Goal: Task Accomplishment & Management: Use online tool/utility

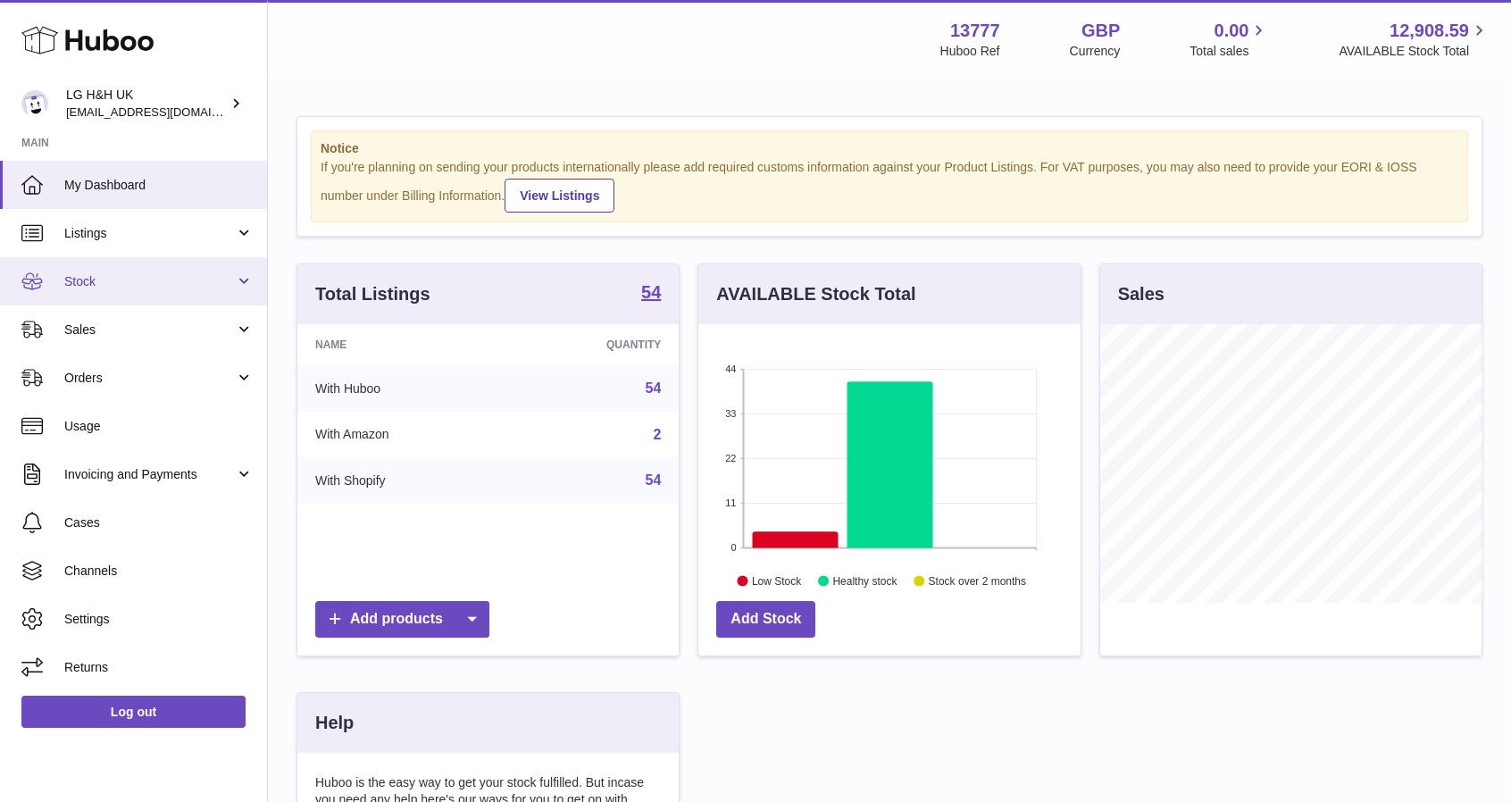
scroll to position [279, 386]
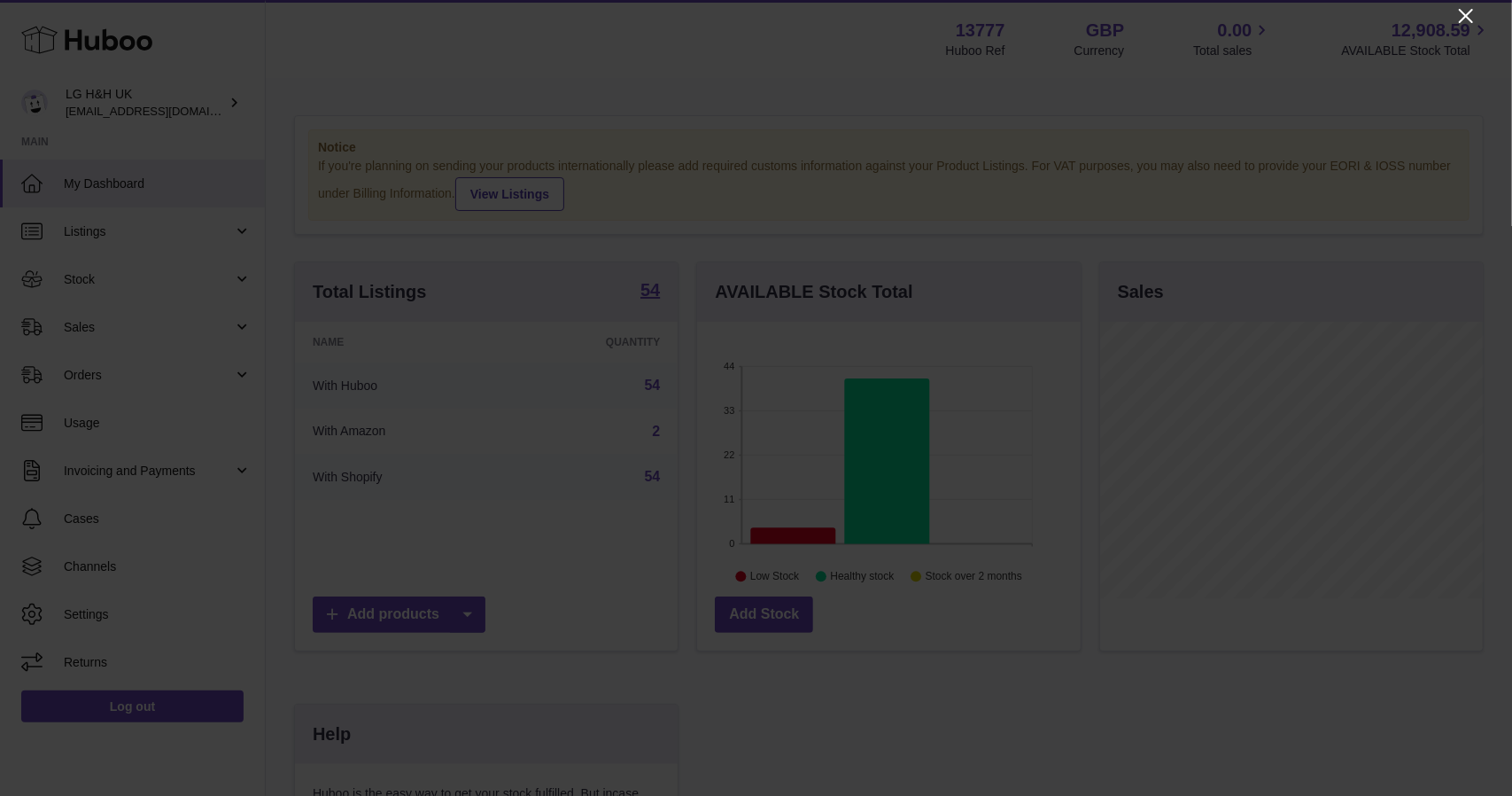
click at [1459, 17] on icon "Close" at bounding box center [1465, 15] width 21 height 21
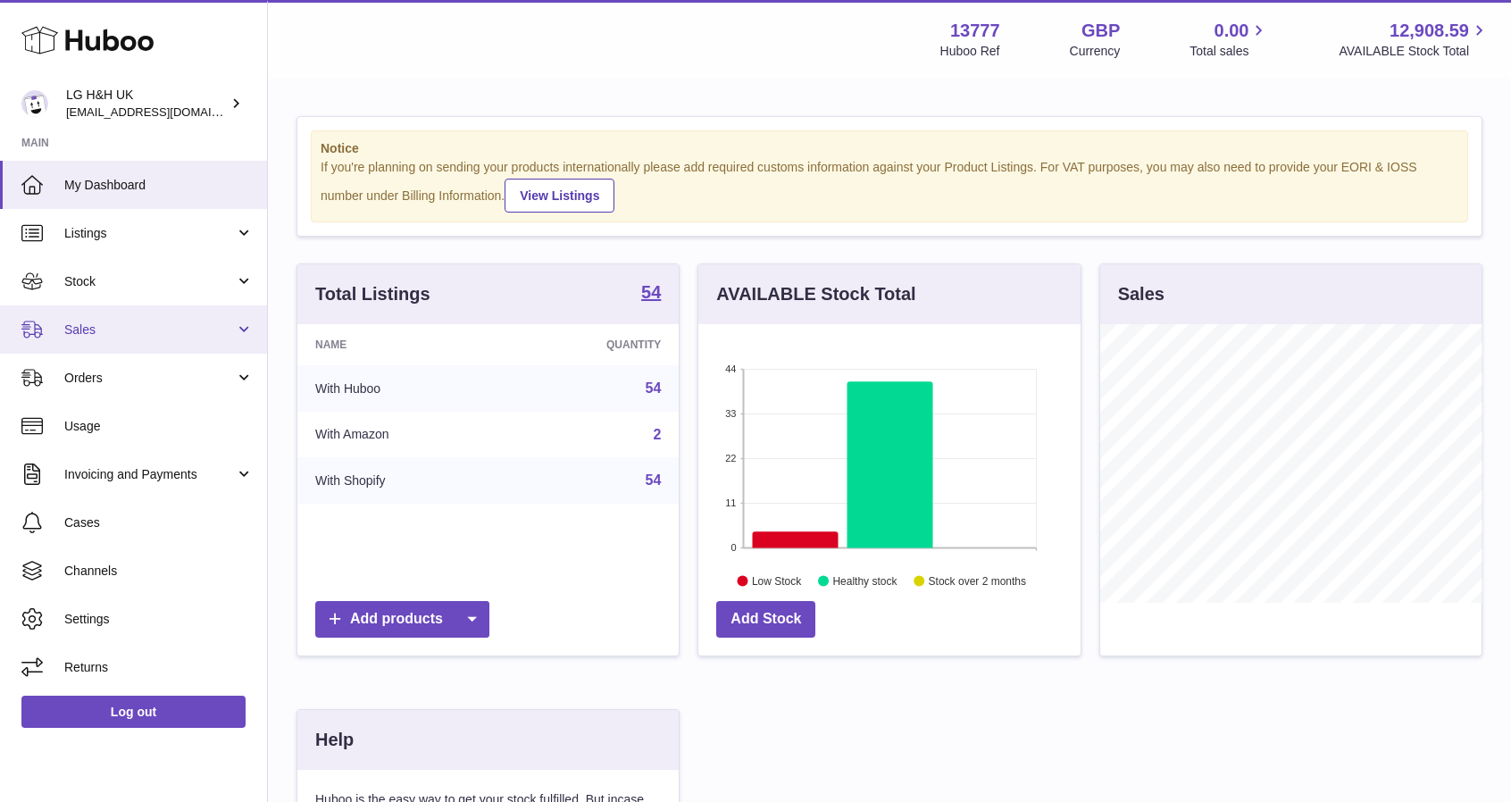
click at [73, 343] on link "Sales" at bounding box center [133, 329] width 267 height 48
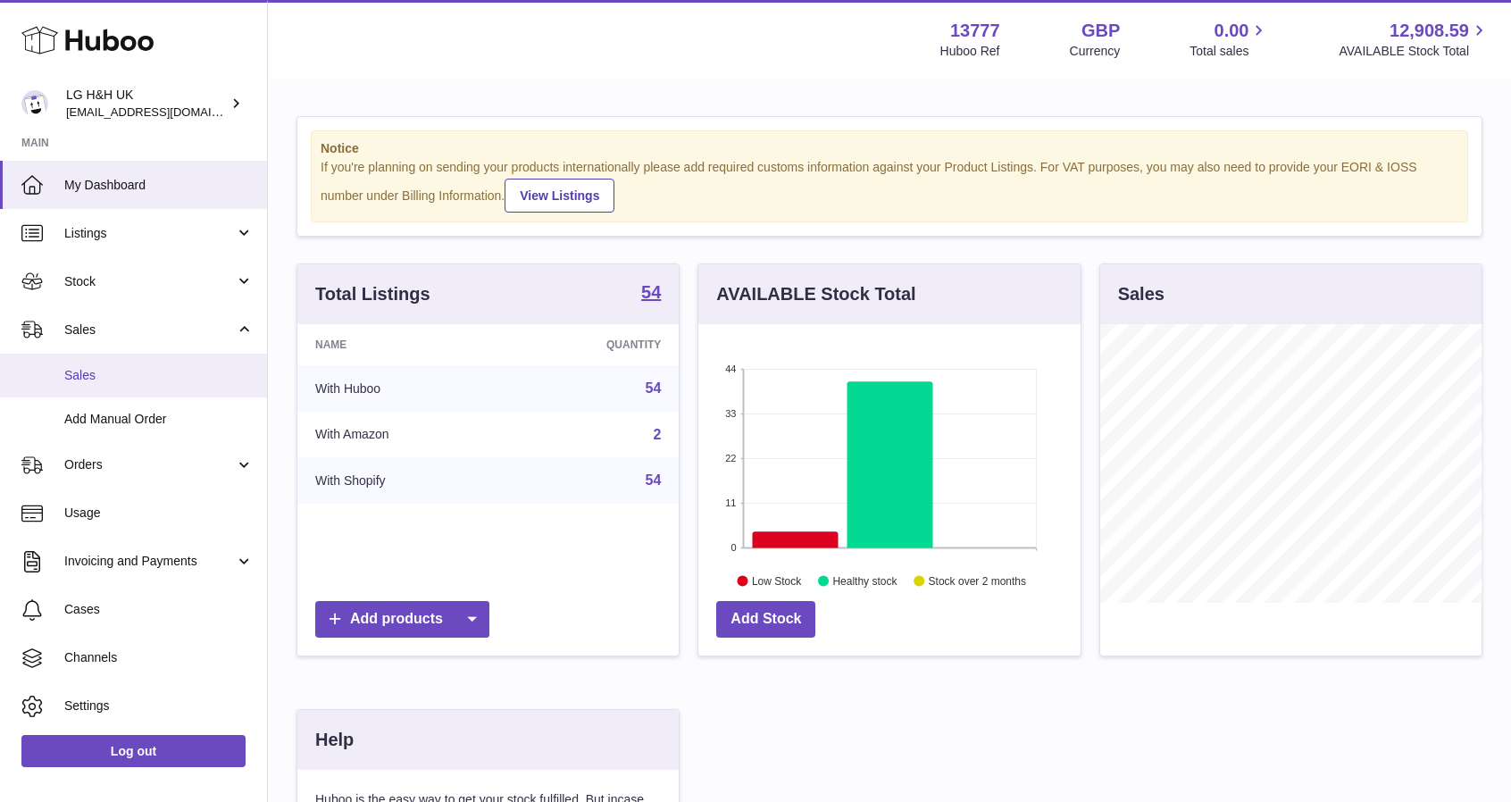
click at [100, 376] on span "Sales" at bounding box center [158, 375] width 189 height 17
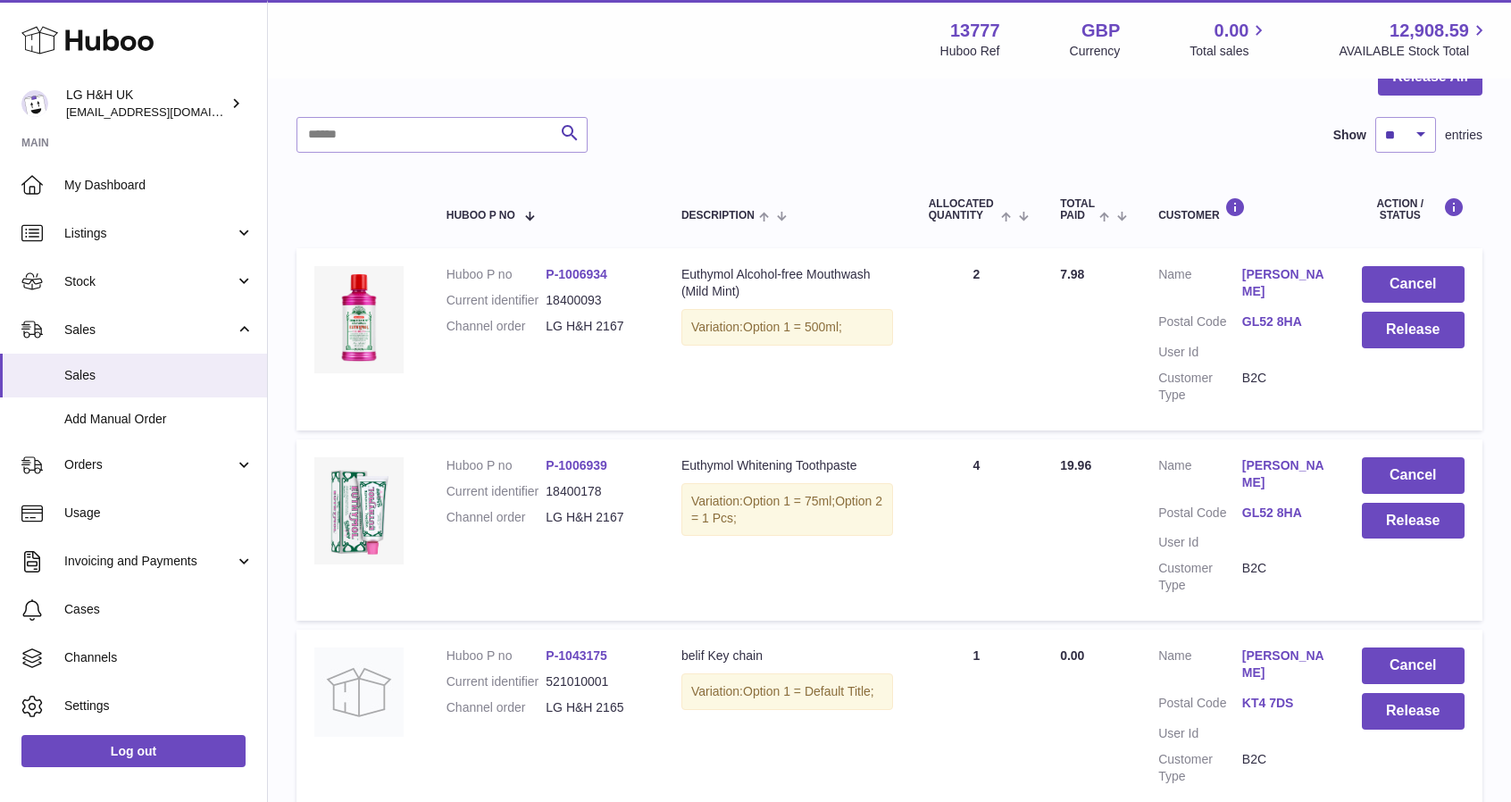
scroll to position [179, 0]
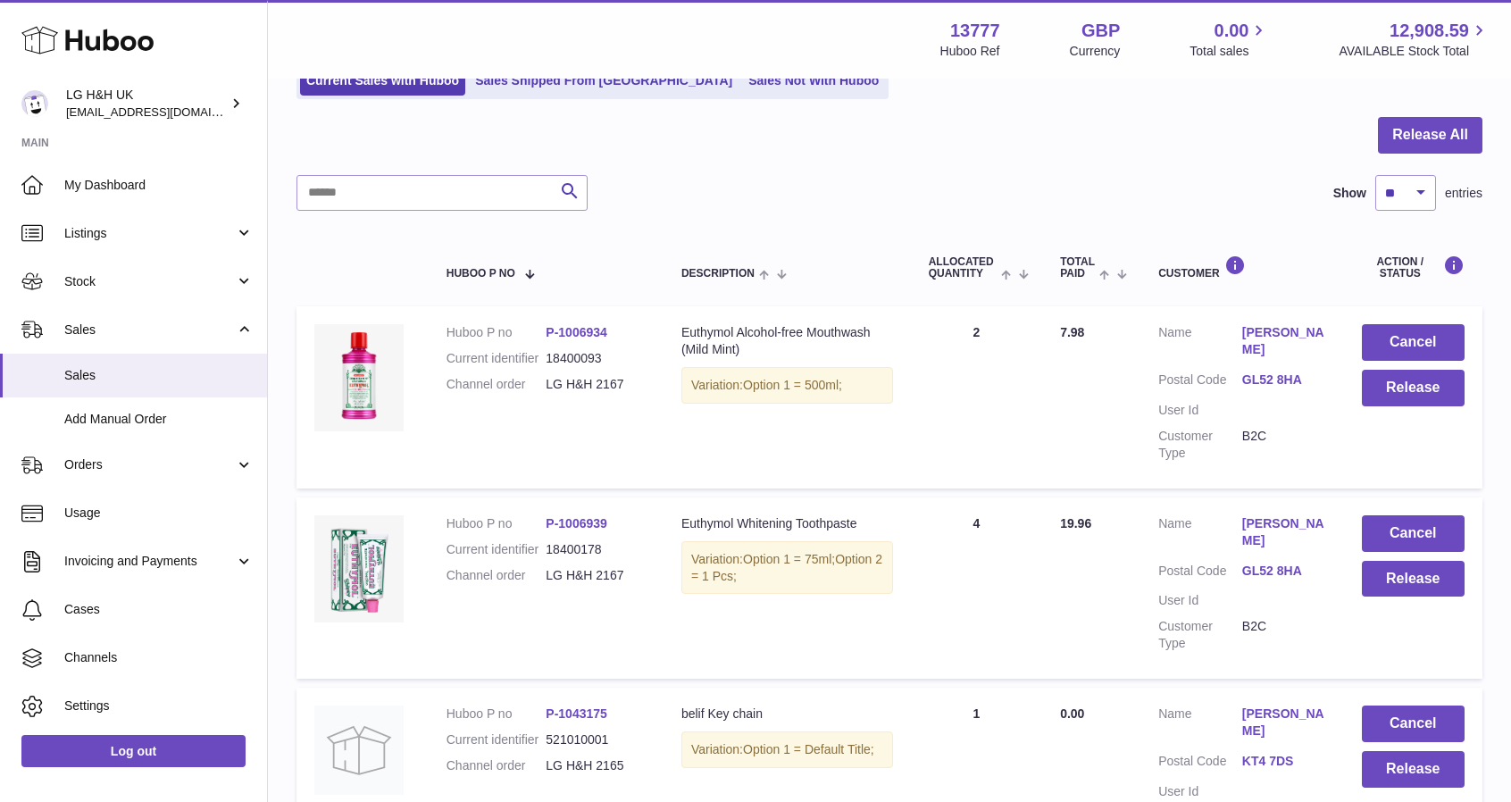
scroll to position [134, 0]
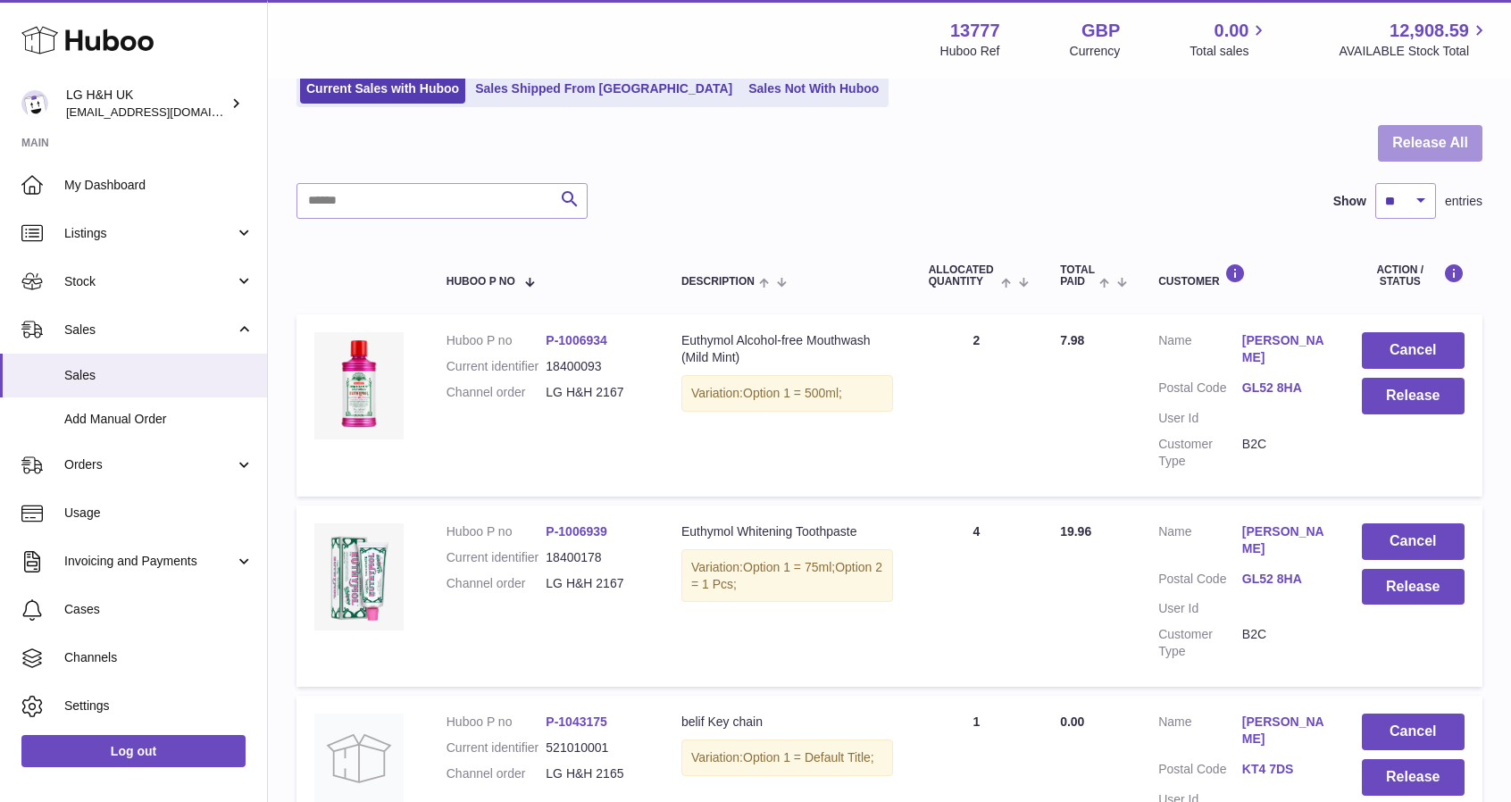
click at [1418, 147] on button "Release All" at bounding box center [1430, 143] width 104 height 37
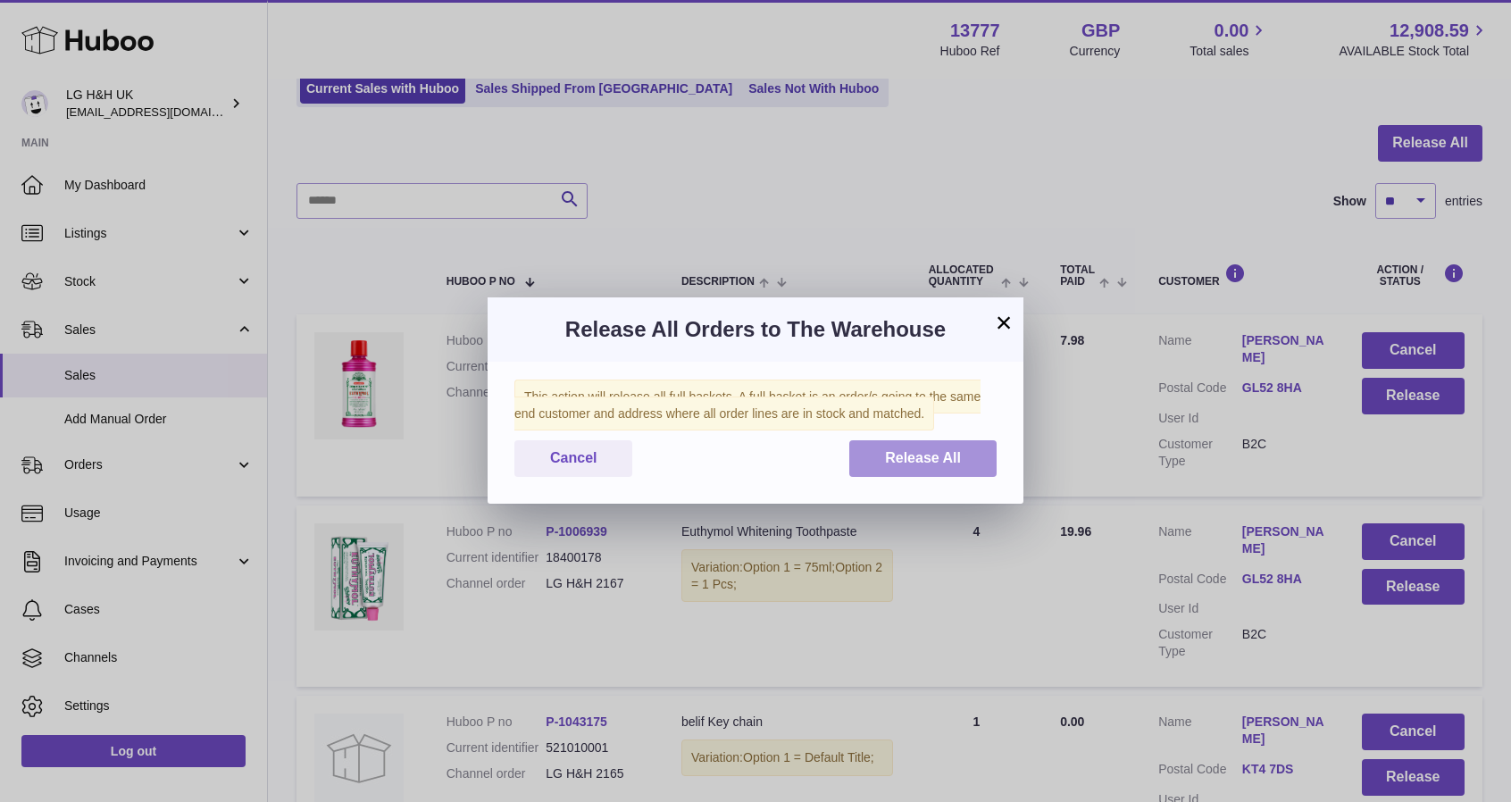
click at [954, 457] on span "Release All" at bounding box center [923, 457] width 76 height 15
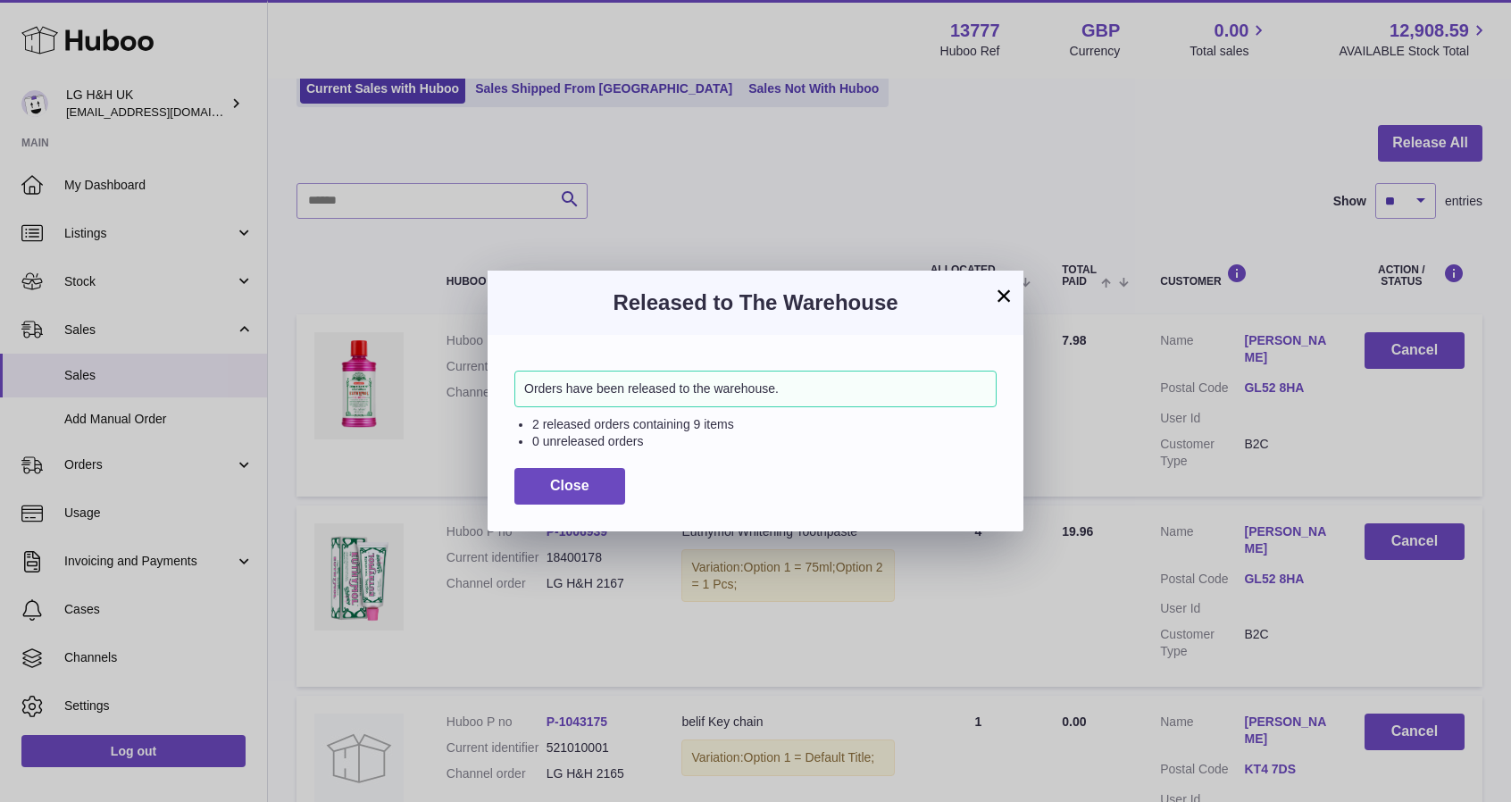
click at [1004, 292] on button "×" at bounding box center [1003, 295] width 21 height 21
